Goal: Obtain resource: Obtain resource

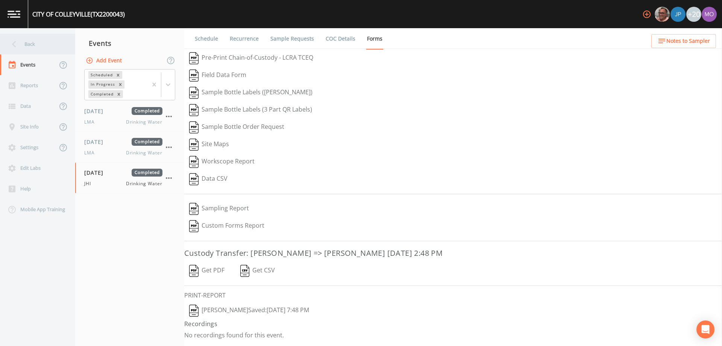
click at [37, 42] on div "Back" at bounding box center [34, 44] width 68 height 21
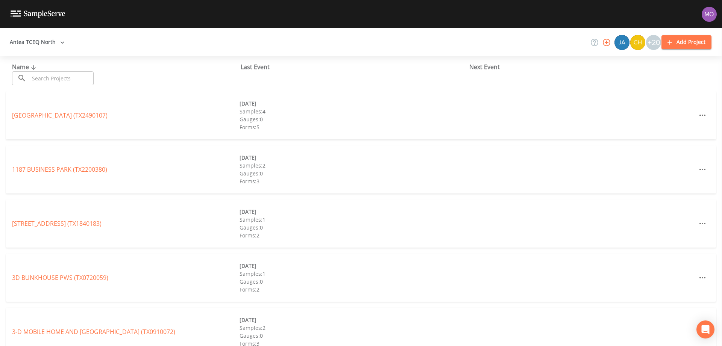
click at [62, 76] on input "text" at bounding box center [61, 78] width 64 height 14
paste input "TX1260003"
type input "TX1260003"
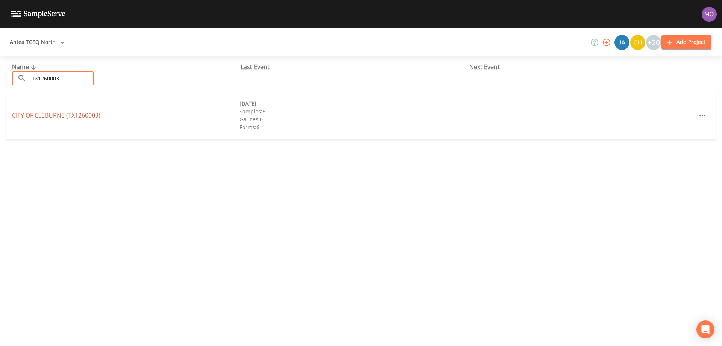
click at [58, 116] on link "CITY OF [GEOGRAPHIC_DATA] (TX1260003)" at bounding box center [56, 115] width 88 height 8
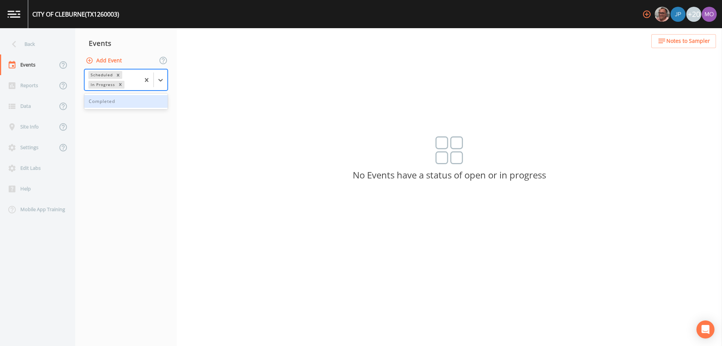
click at [101, 84] on div "In Progress" at bounding box center [102, 85] width 28 height 8
click at [103, 103] on div "Completed" at bounding box center [126, 101] width 84 height 13
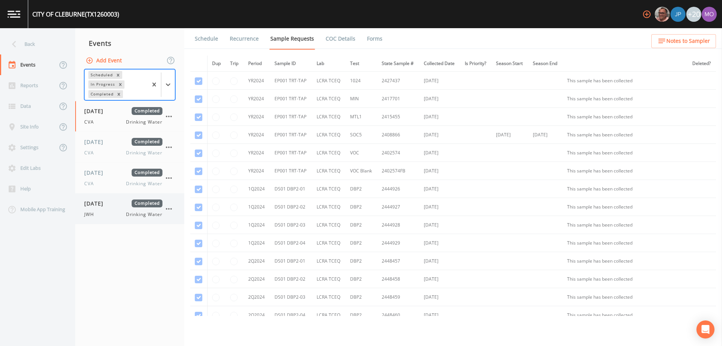
click at [91, 206] on span "[DATE]" at bounding box center [96, 204] width 24 height 8
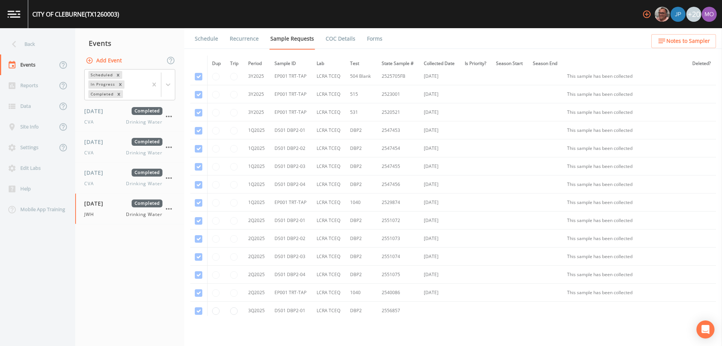
scroll to position [809, 0]
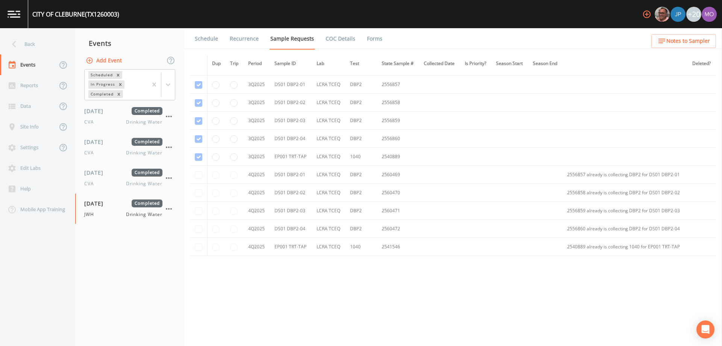
click at [377, 38] on link "Forms" at bounding box center [375, 38] width 18 height 21
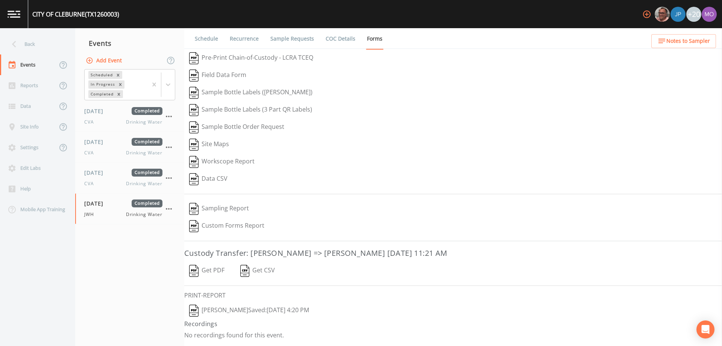
click at [190, 311] on img "button" at bounding box center [193, 311] width 9 height 12
click at [199, 273] on button "Get PDF" at bounding box center [206, 271] width 45 height 17
click at [245, 270] on img "button" at bounding box center [244, 271] width 9 height 12
